Goal: Ask a question: Seek information or help from site administrators or community

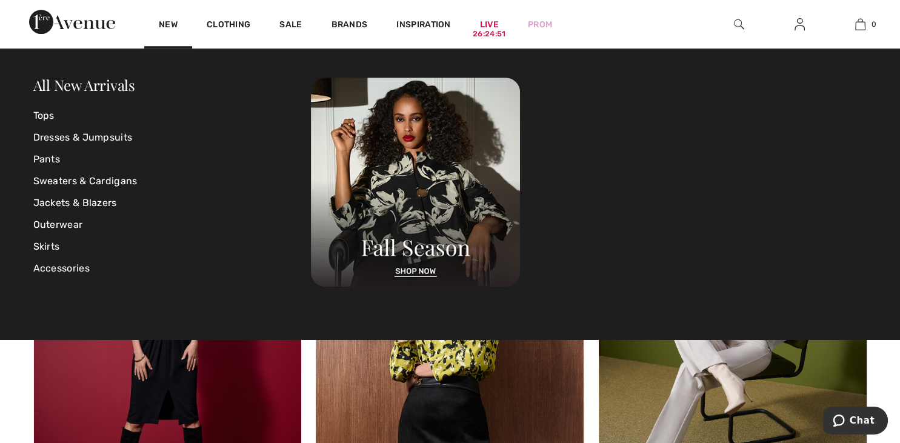
scroll to position [960, 0]
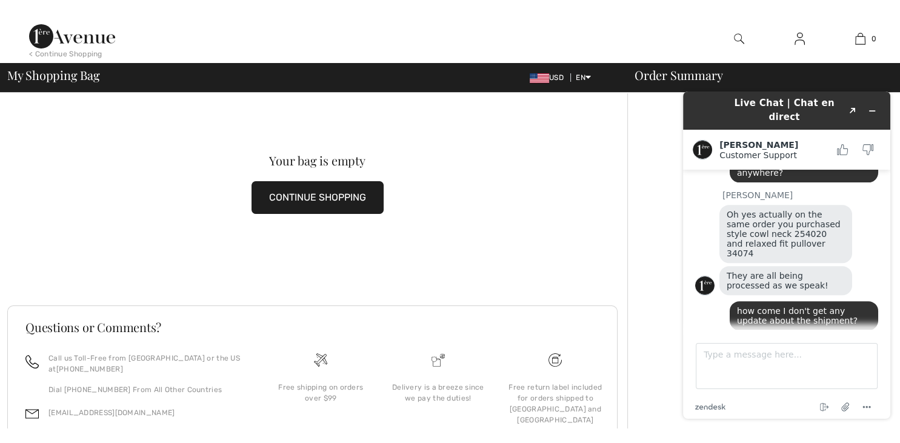
scroll to position [595, 0]
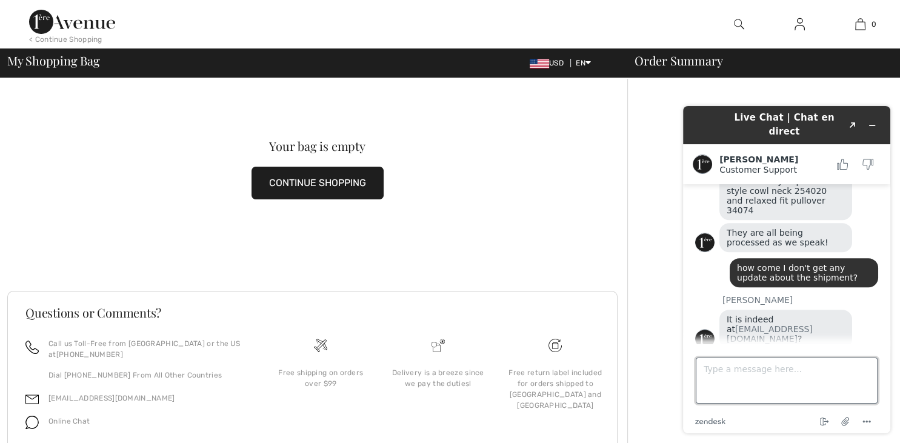
click at [732, 379] on textarea "Type a message here..." at bounding box center [787, 381] width 182 height 46
type textarea "thanks got it."
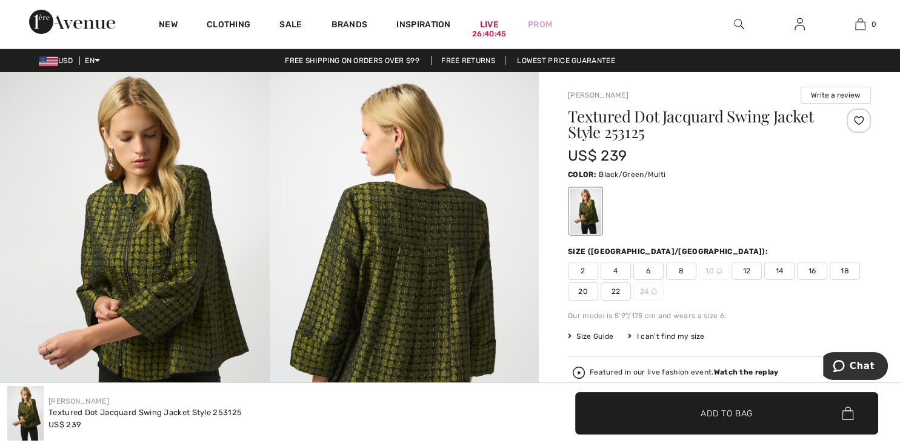
click at [744, 270] on span "12" at bounding box center [747, 271] width 30 height 18
click at [736, 410] on span "Add to Bag" at bounding box center [727, 413] width 52 height 13
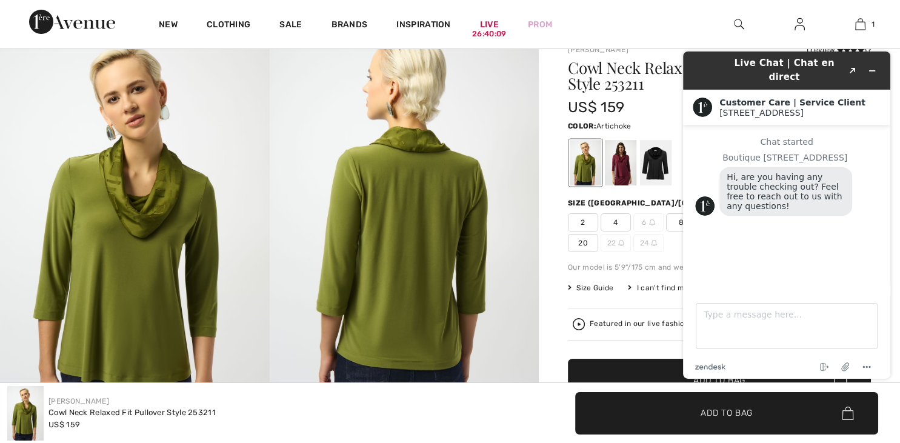
scroll to position [64, 0]
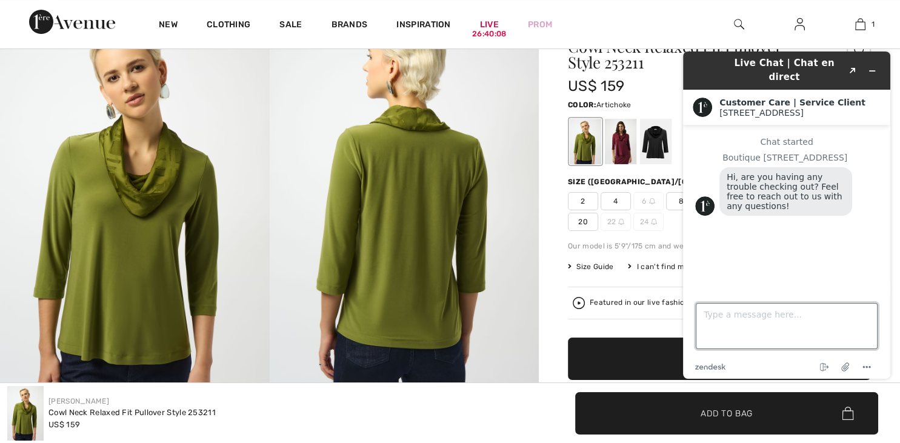
click at [709, 318] on textarea "Type a message here..." at bounding box center [787, 326] width 182 height 46
type textarea "YEAH. I THOUGHT ALL ALONG I HAVE PAID FOR THIS. BEEN WAITING FOR SHIPMENT."
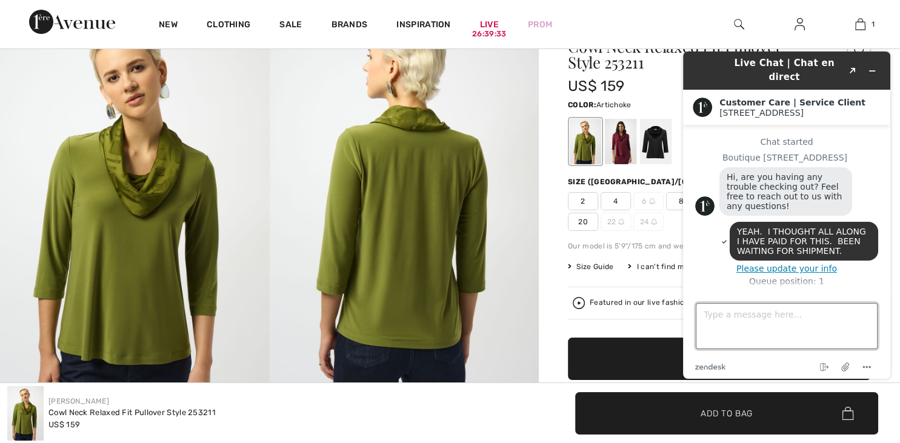
scroll to position [2, 0]
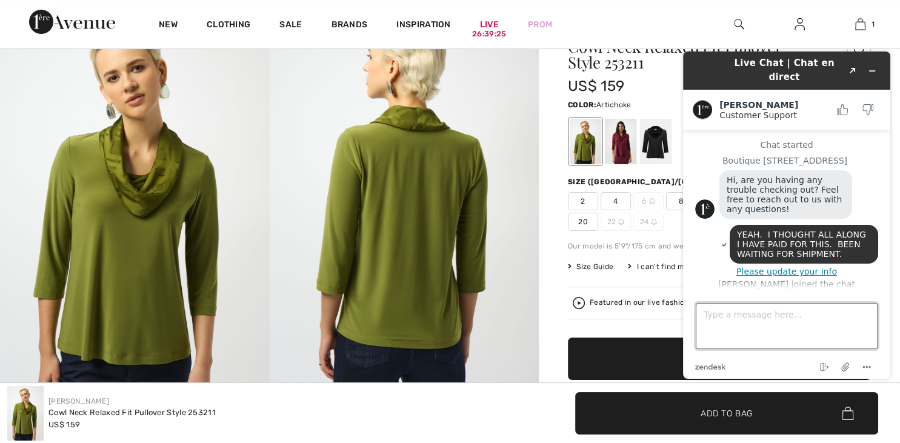
click at [710, 321] on textarea "Type a message here..." at bounding box center [787, 326] width 182 height 46
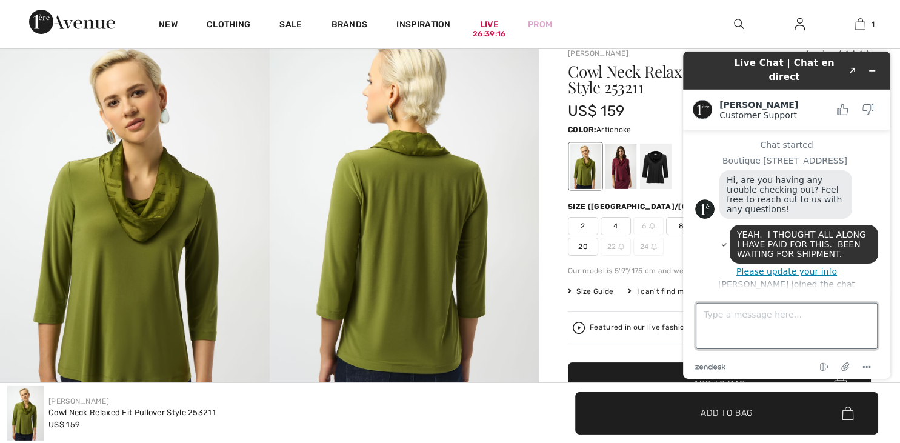
scroll to position [64, 0]
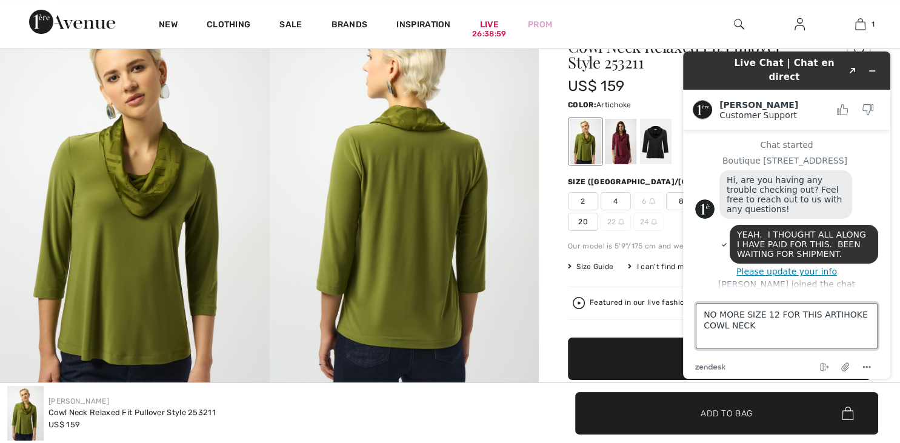
type textarea "NO MORE SIZE 12 FOR THIS ARTIHOKE COWL NECK?"
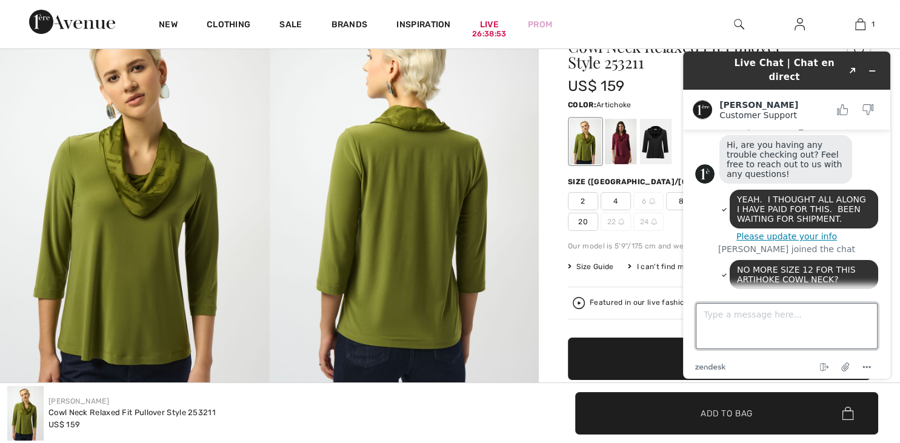
scroll to position [0, 0]
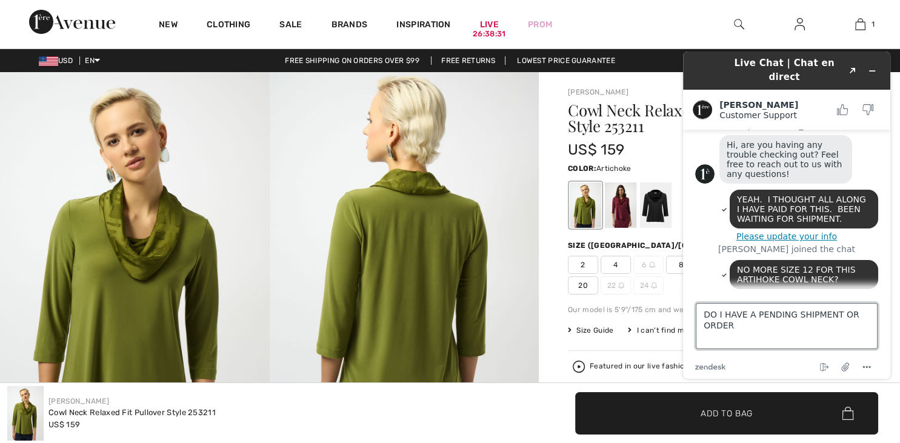
type textarea "DO I HAVE A PENDING SHIPMENT OR ORDER?"
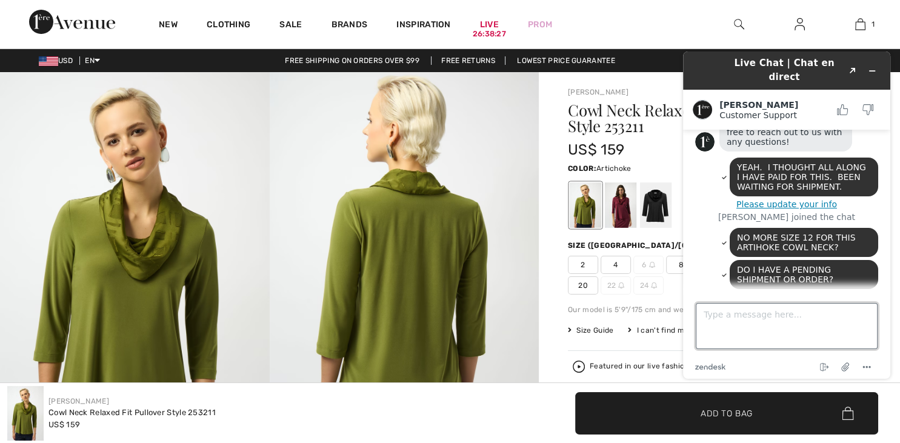
scroll to position [112, 0]
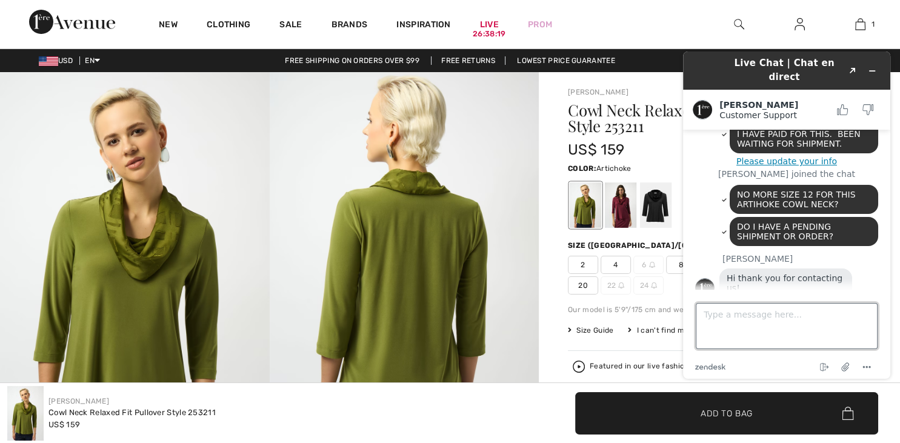
click at [716, 312] on textarea "Type a message here..." at bounding box center [787, 326] width 182 height 46
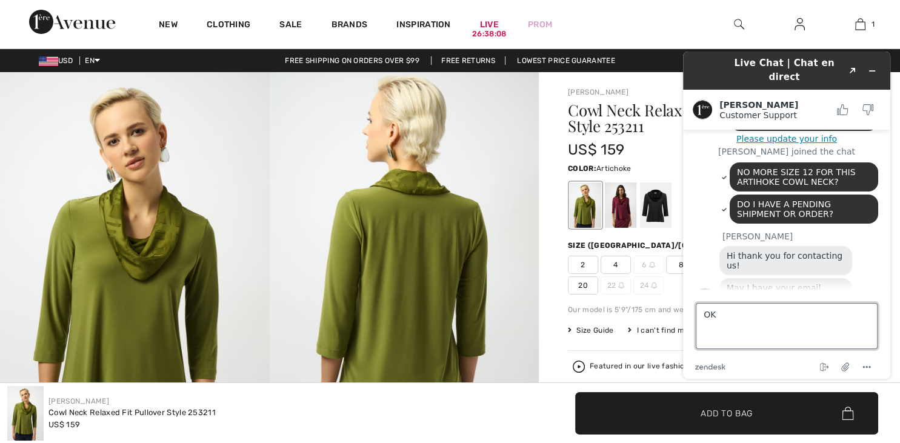
type textarea "O"
type textarea "C"
type textarea "[EMAIL_ADDRESS][DOMAIN_NAME]"
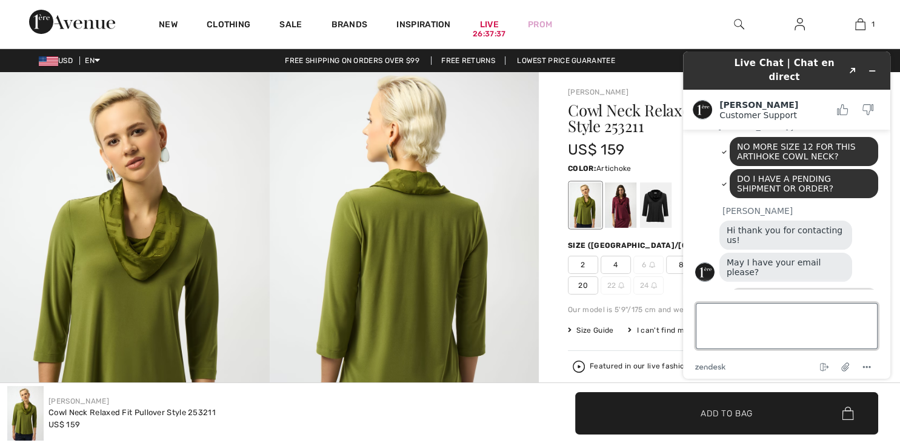
scroll to position [213, 0]
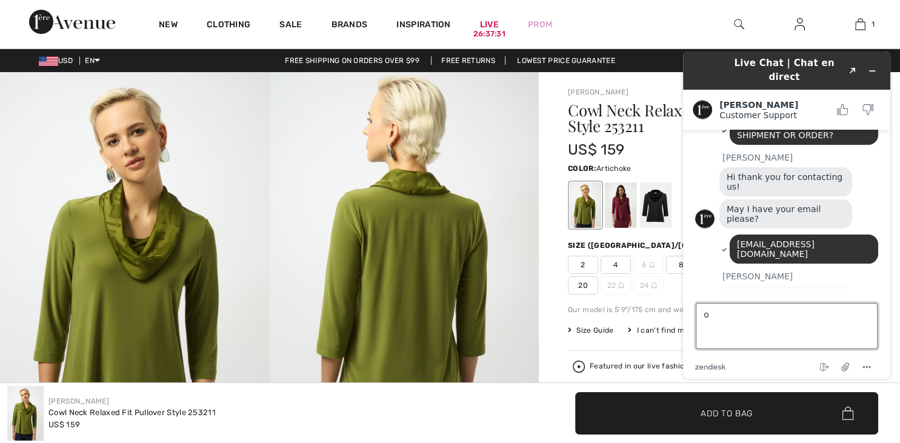
type textarea "ok"
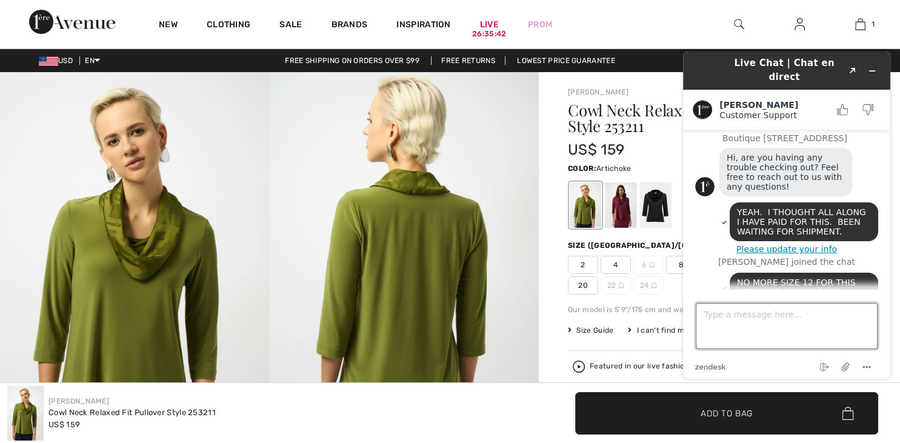
scroll to position [0, 0]
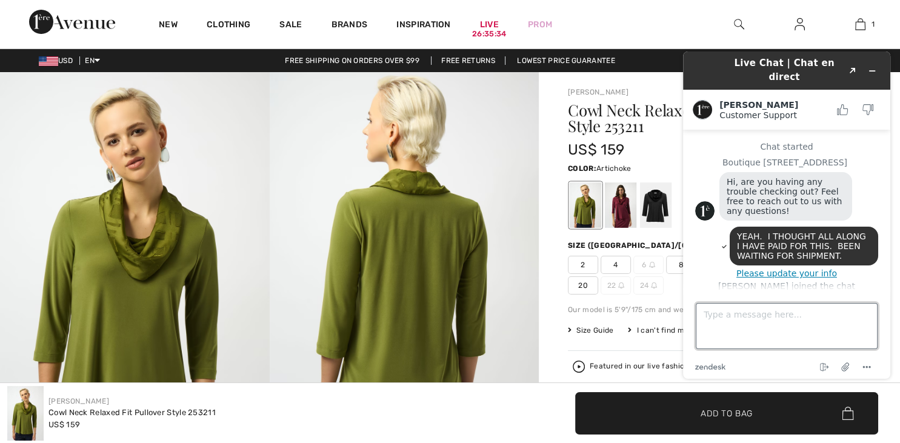
click at [727, 322] on textarea "Type a message here..." at bounding box center [787, 326] width 182 height 46
type textarea "i"
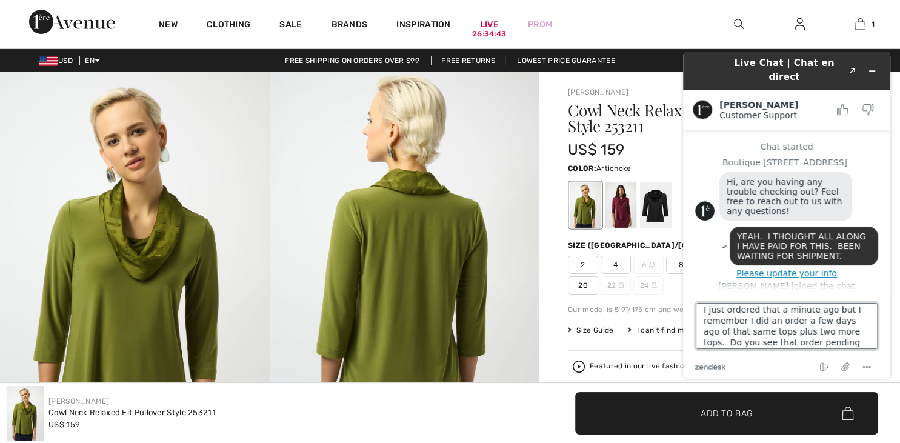
type textarea "I just ordered that a minute ago but I remember I did an order a few days ago o…"
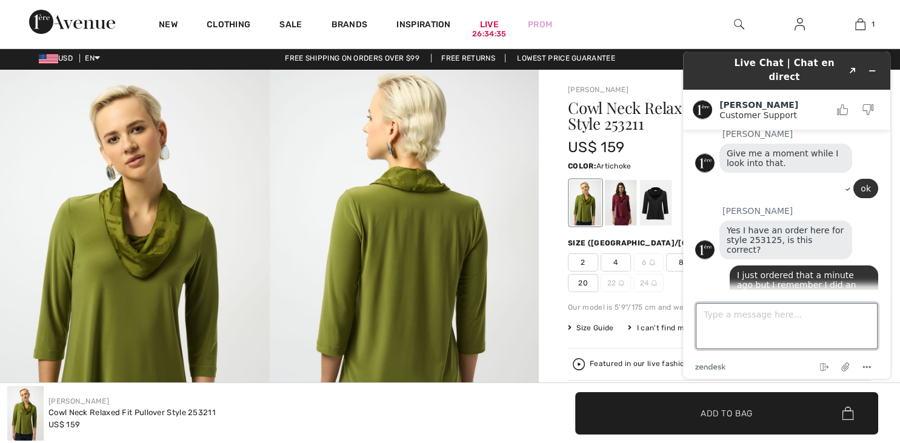
scroll to position [0, 0]
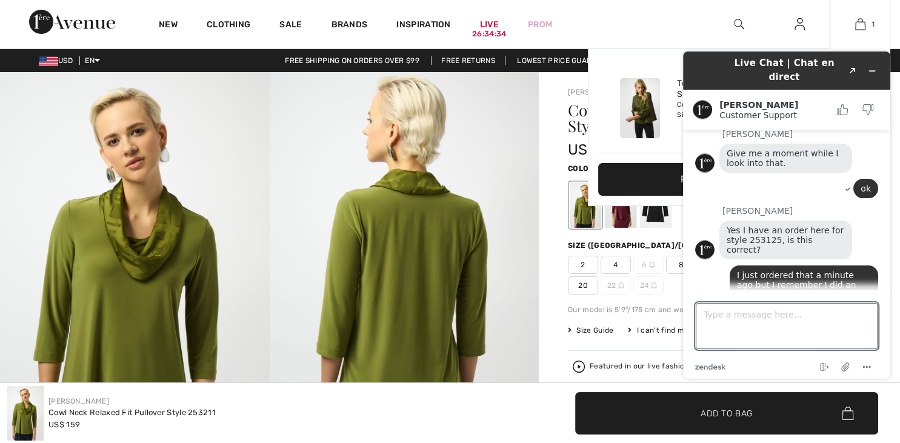
click at [861, 25] on img at bounding box center [860, 24] width 10 height 15
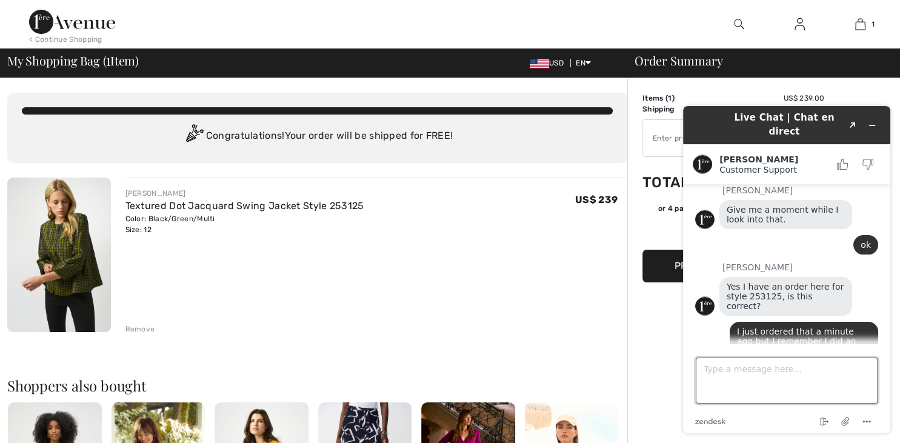
click at [750, 384] on textarea "Type a message here..." at bounding box center [787, 381] width 182 height 46
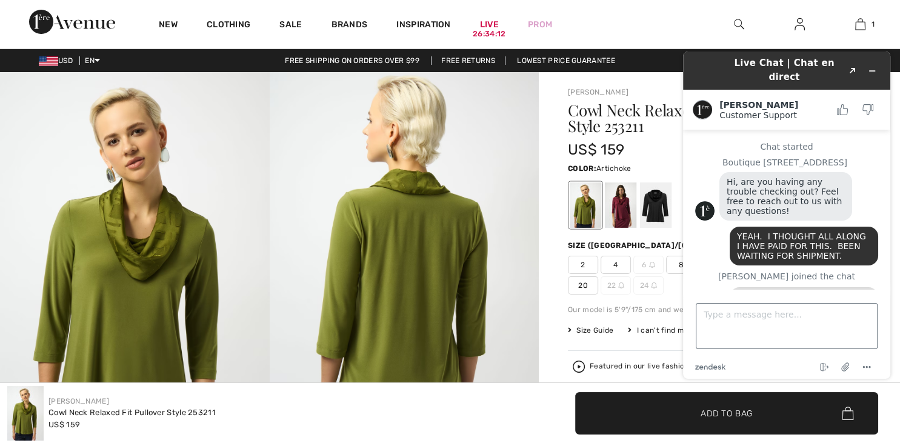
scroll to position [344, 0]
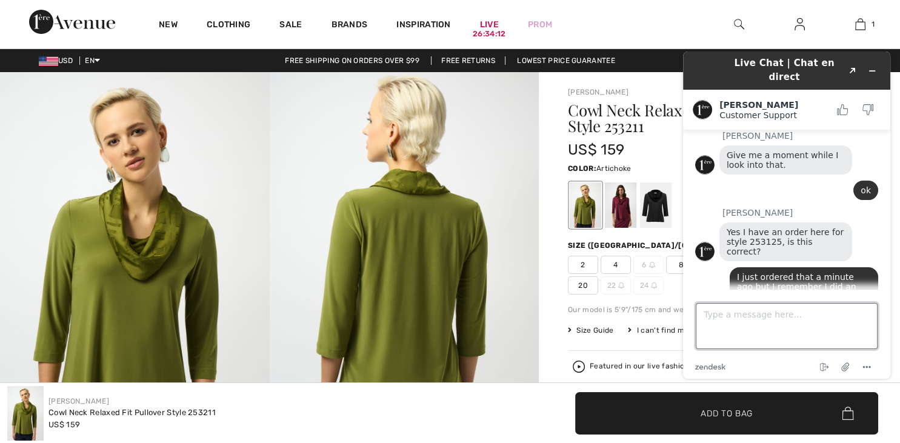
click at [726, 323] on textarea "Type a message here..." at bounding box center [787, 326] width 182 height 46
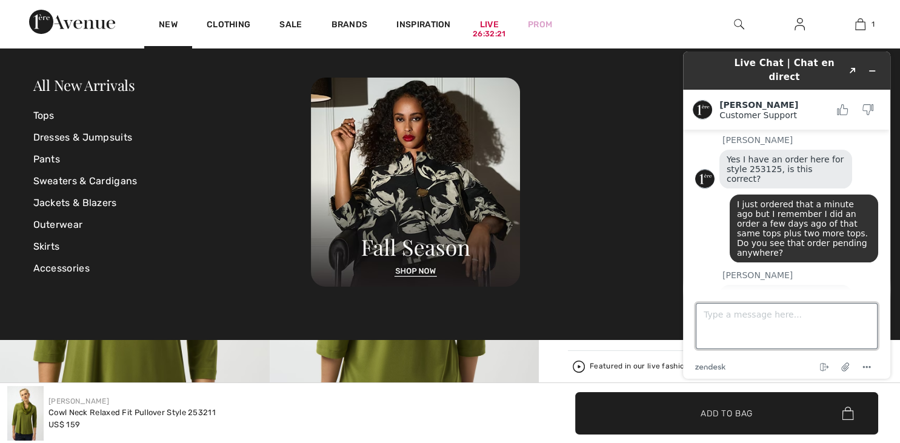
scroll to position [449, 0]
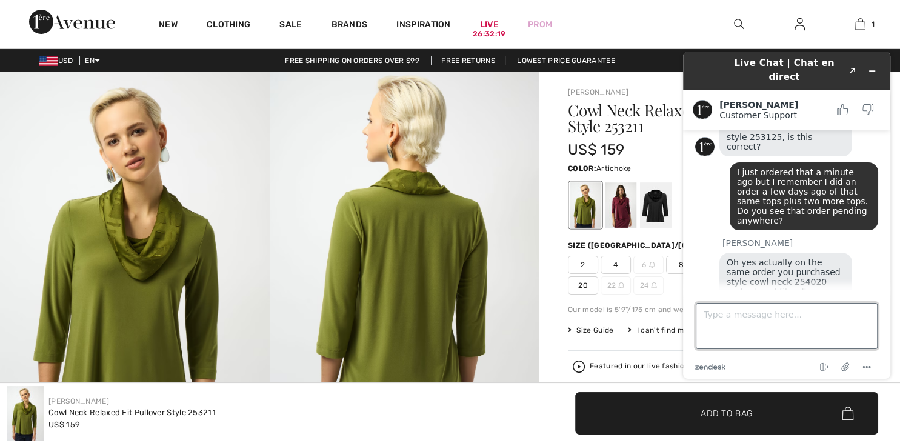
click at [768, 317] on textarea "Type a message here..." at bounding box center [787, 326] width 182 height 46
type textarea "how come I don't get any update about the shipment?"
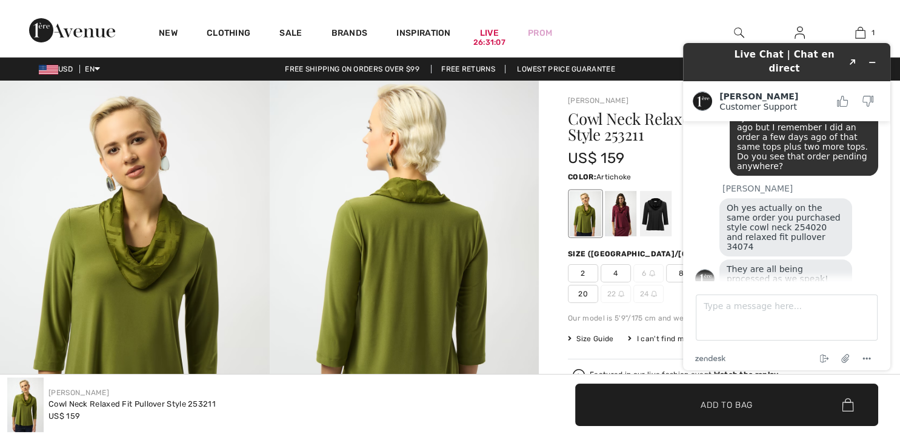
scroll to position [549, 0]
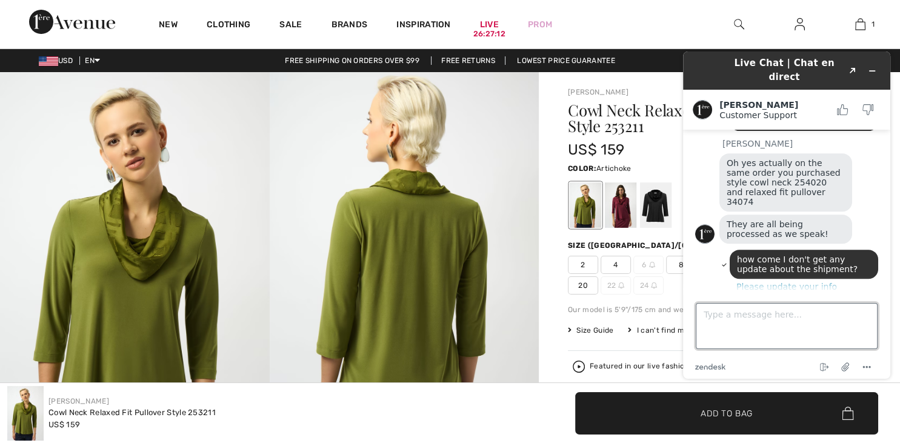
click at [725, 318] on textarea "Type a message here..." at bounding box center [787, 326] width 182 height 46
type textarea "yes"
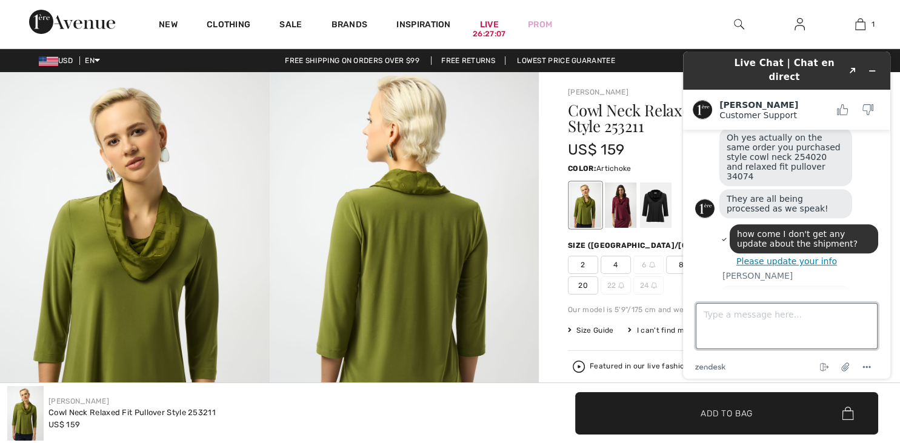
scroll to position [574, 0]
type textarea "can y=ou pls resend the update? thnx"
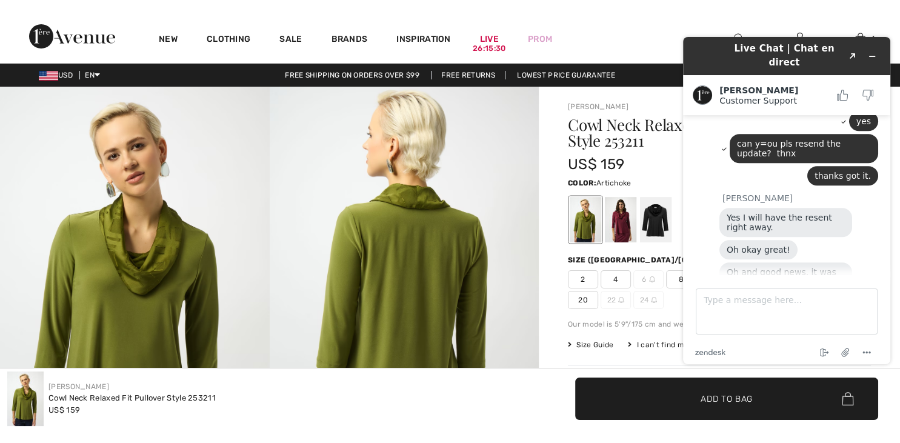
scroll to position [810, 0]
